Goal: Task Accomplishment & Management: Manage account settings

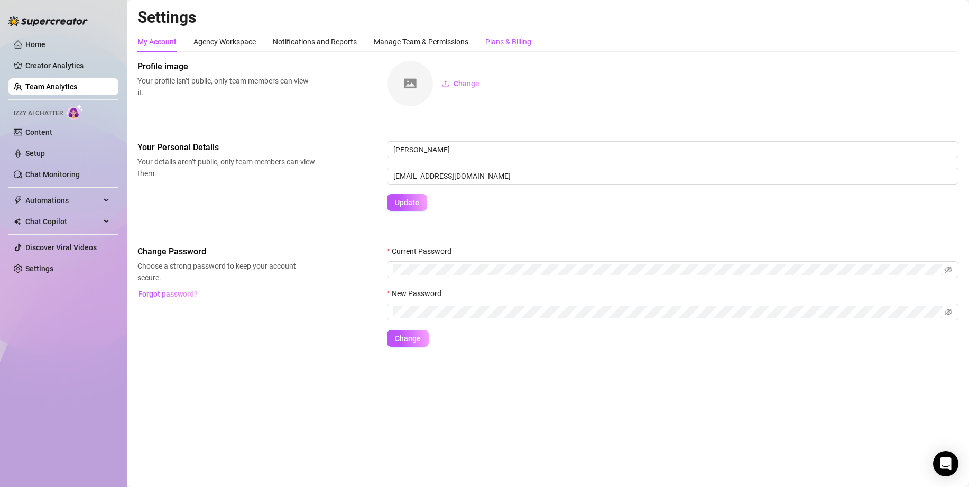
click at [502, 42] on div "Plans & Billing" at bounding box center [508, 42] width 46 height 12
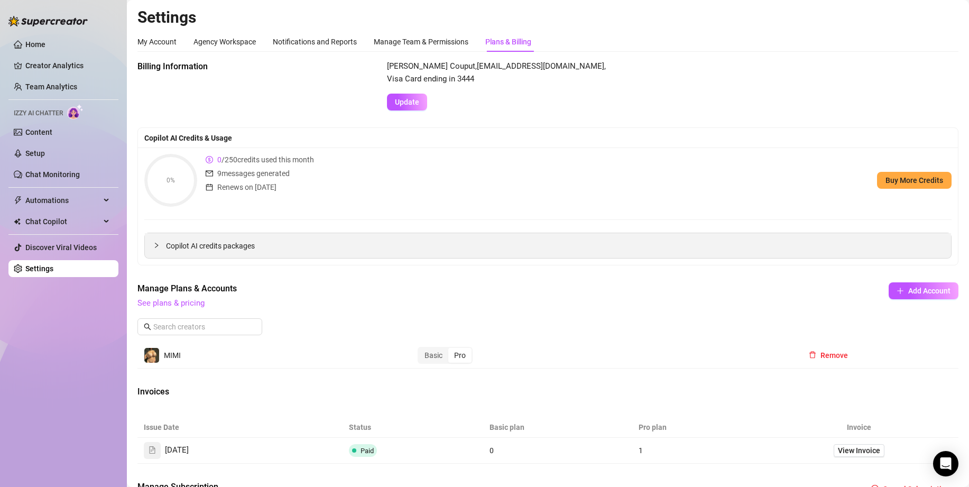
scroll to position [76, 0]
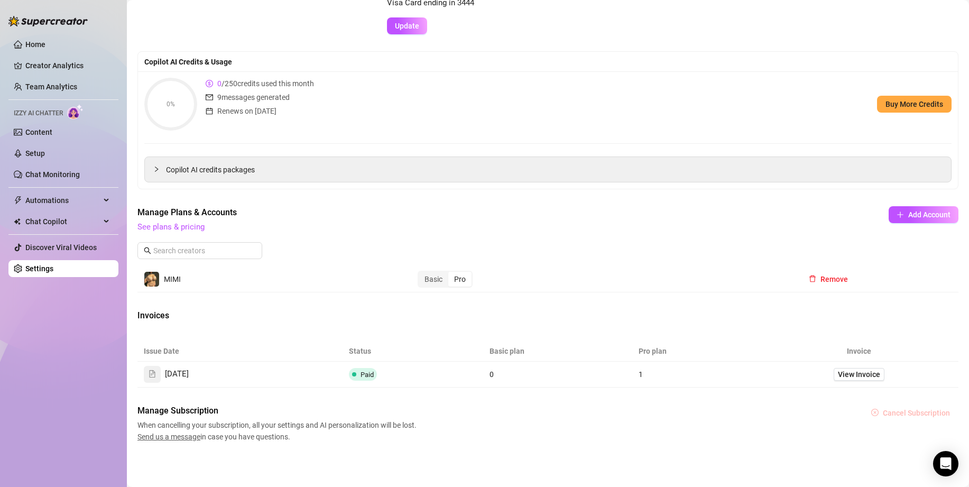
click at [893, 412] on span "Cancel Subscription" at bounding box center [916, 413] width 67 height 8
click at [949, 383] on span "OK" at bounding box center [954, 385] width 10 height 8
